Goal: Task Accomplishment & Management: Manage account settings

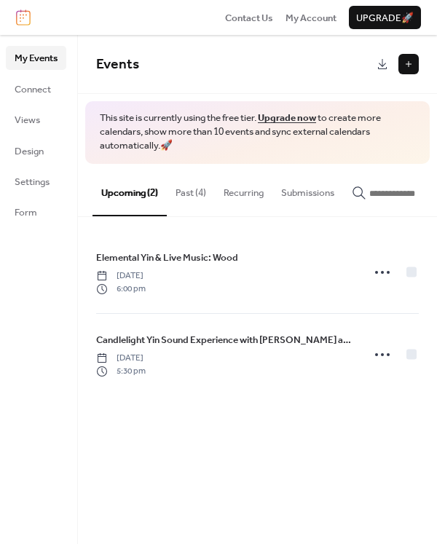
click at [188, 192] on button "Past (4)" at bounding box center [191, 189] width 48 height 51
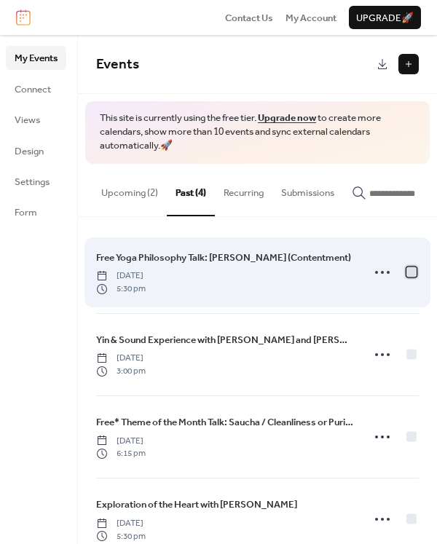
click at [411, 276] on div at bounding box center [412, 272] width 10 height 10
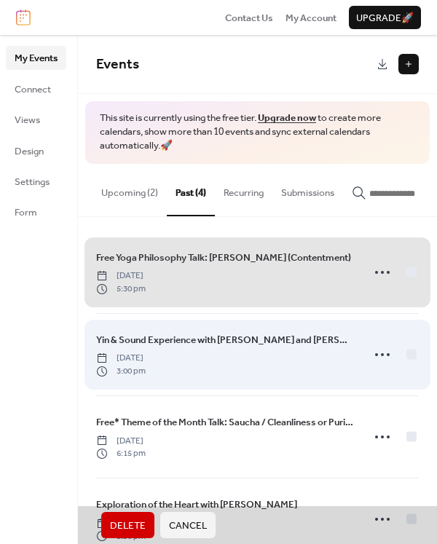
click at [407, 356] on span "Yin & Sound Experience with [PERSON_NAME] and [PERSON_NAME] [DATE] 3:00 pm" at bounding box center [257, 355] width 323 height 82
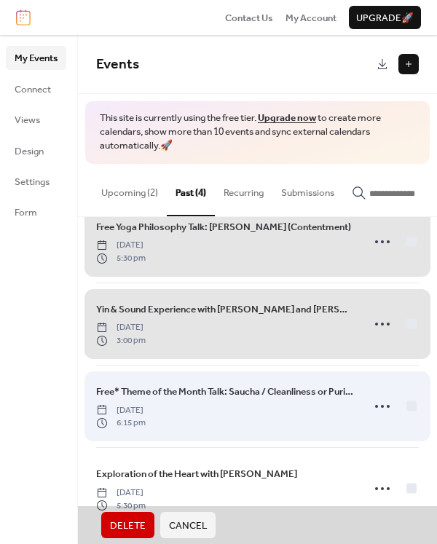
scroll to position [29, 0]
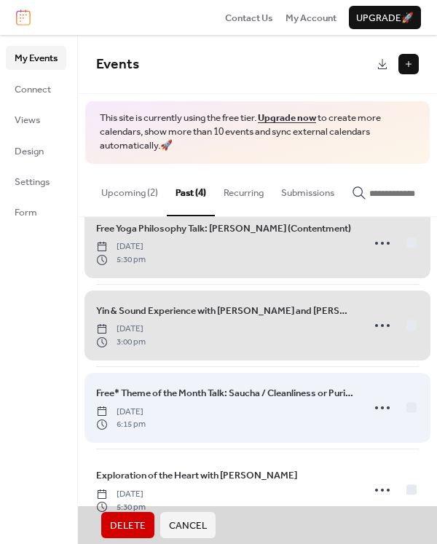
click at [404, 423] on span "Free* Theme of the Month Talk: Saucha / Cleanliness or Purity [DATE] 6:15 pm" at bounding box center [257, 408] width 323 height 82
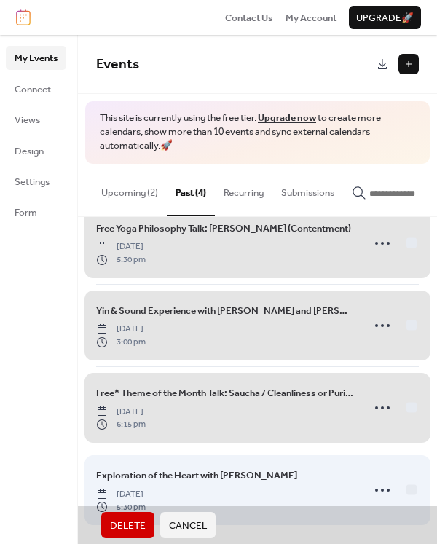
click at [403, 494] on span "Exploration of the Heart with [PERSON_NAME] [DATE] 5:30 pm" at bounding box center [257, 490] width 323 height 82
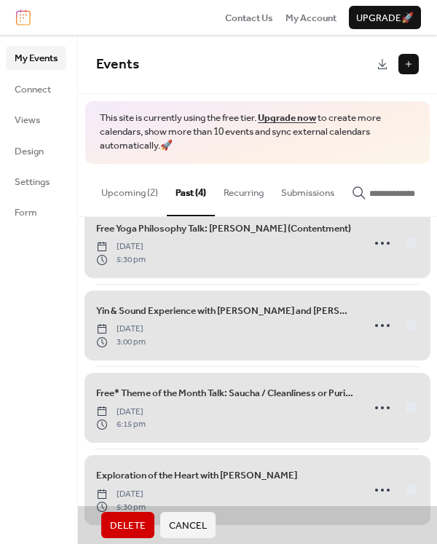
click at [130, 521] on span "Delete" at bounding box center [128, 526] width 36 height 15
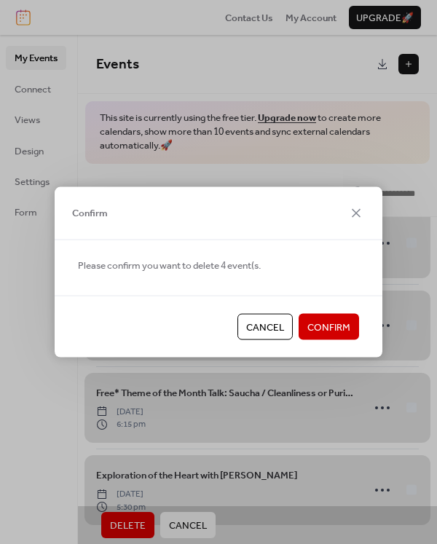
click at [326, 328] on span "Confirm" at bounding box center [328, 328] width 43 height 15
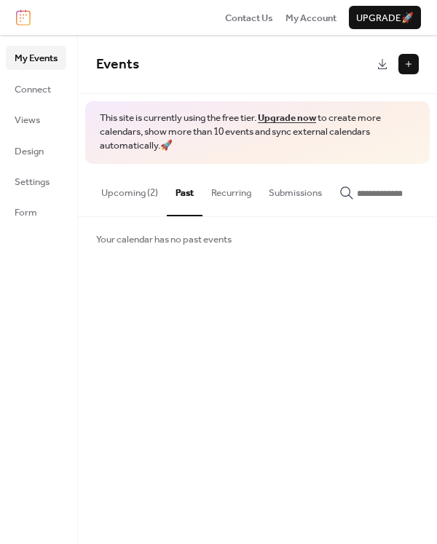
click at [126, 192] on button "Upcoming (2)" at bounding box center [130, 189] width 74 height 51
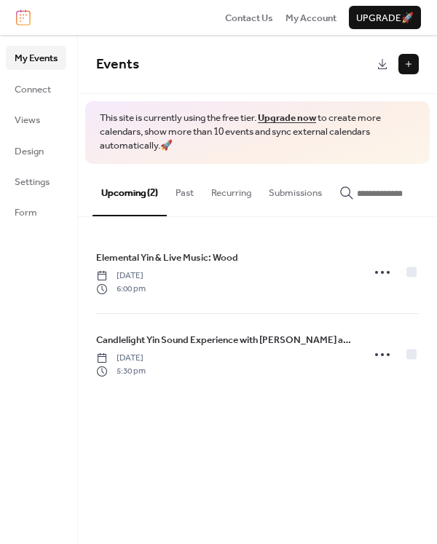
click at [412, 67] on button at bounding box center [409, 64] width 20 height 20
